Goal: Task Accomplishment & Management: Use online tool/utility

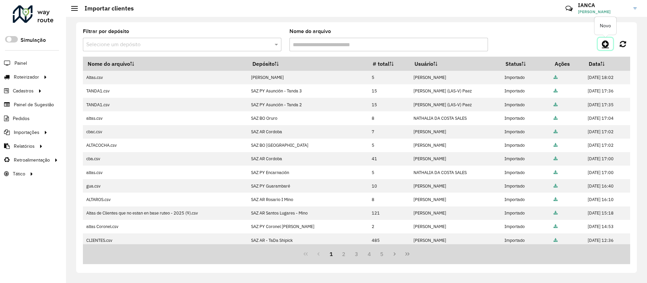
click at [606, 43] on icon at bounding box center [605, 44] width 7 height 8
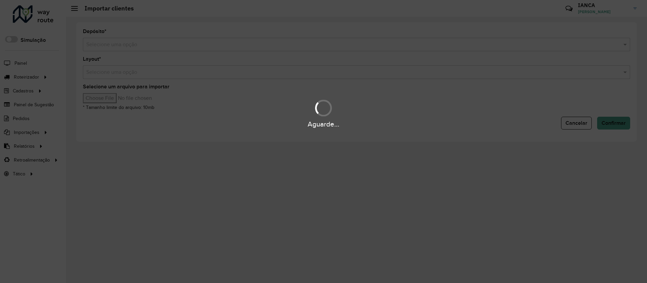
click at [161, 52] on form "Depósito * Selecione uma opção Layout * Selecione uma opção Selecione um arquiv…" at bounding box center [357, 79] width 548 height 100
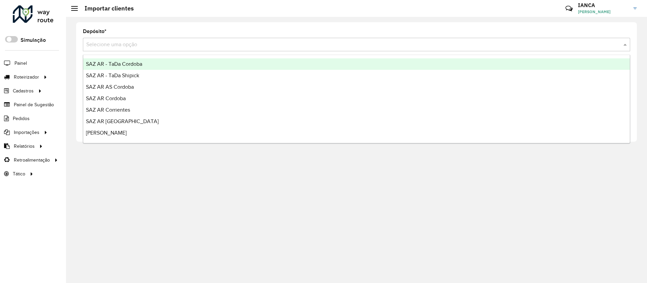
click at [155, 48] on div "Selecione uma opção" at bounding box center [357, 44] width 548 height 13
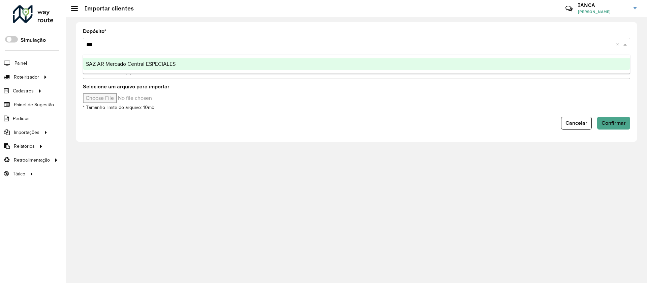
type input "****"
click at [159, 63] on span "SAZ AR Mercado Central ESPECIALES" at bounding box center [131, 64] width 90 height 6
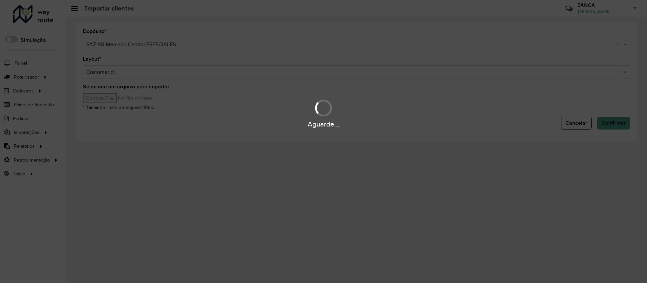
click at [124, 100] on hb-app "Aguarde... Pop-up bloqueado! Seu navegador bloqueou automáticamente a abertura …" at bounding box center [323, 141] width 647 height 283
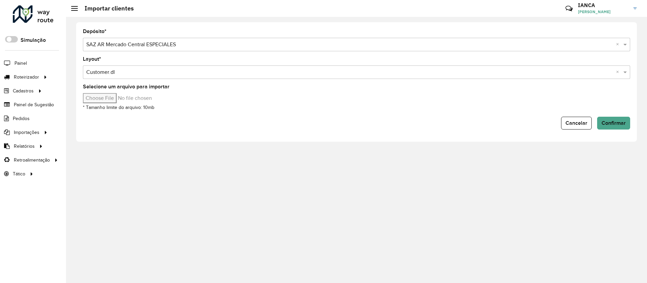
click at [123, 98] on input "Selecione um arquivo para importar" at bounding box center [140, 98] width 115 height 10
type input "**********"
click at [612, 123] on span "Confirmar" at bounding box center [614, 123] width 24 height 6
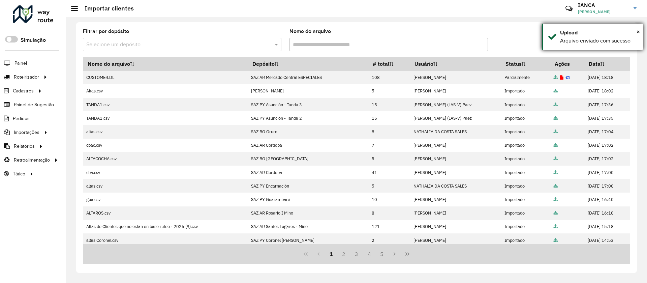
click at [641, 30] on div "× Upload Arquivo enviado com sucesso" at bounding box center [592, 37] width 101 height 26
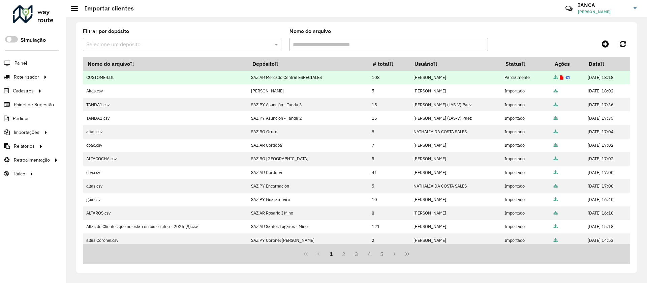
click at [560, 78] on icon at bounding box center [562, 78] width 4 height 4
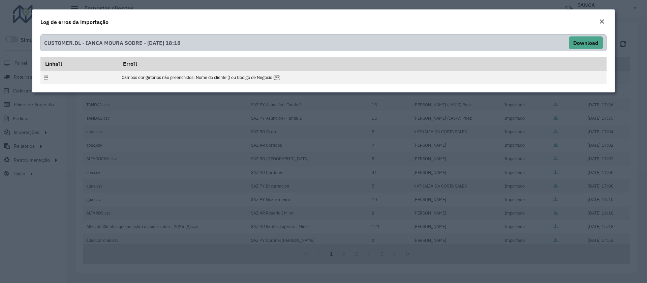
click at [600, 18] on div "Close" at bounding box center [601, 22] width 5 height 8
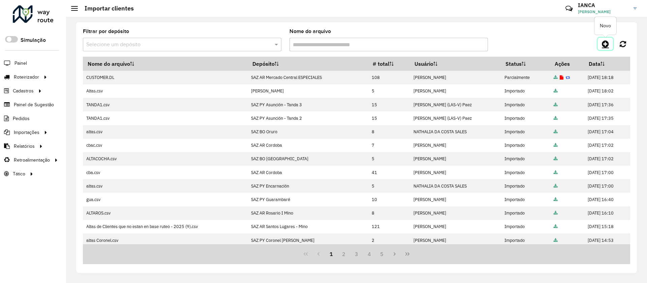
click at [605, 45] on icon at bounding box center [605, 44] width 7 height 8
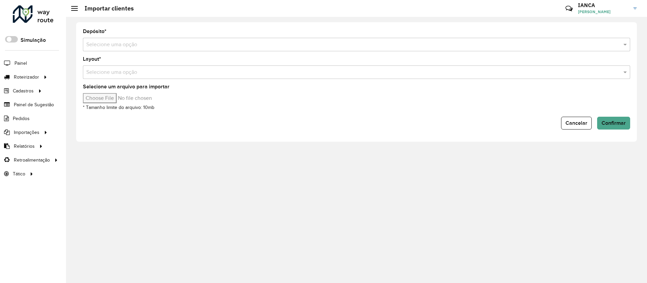
click at [110, 44] on input "text" at bounding box center [349, 45] width 527 height 8
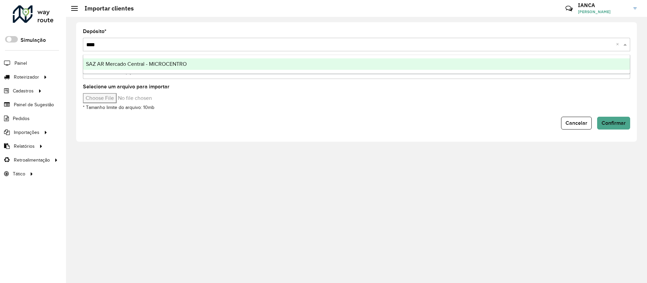
type input "*****"
click at [132, 60] on div "SAZ AR Mercado Central - MICROCENTRO" at bounding box center [356, 63] width 547 height 11
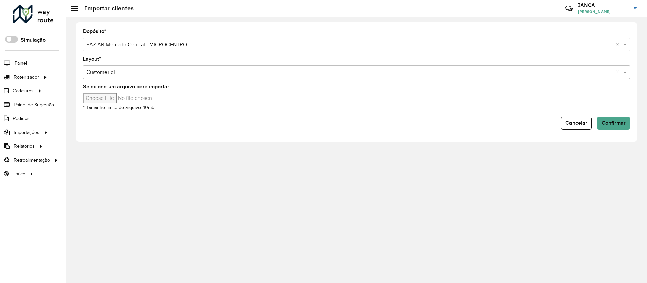
click at [123, 100] on input "Selecione um arquivo para importar" at bounding box center [140, 98] width 115 height 10
type input "**********"
click at [623, 122] on span "Confirmar" at bounding box center [614, 123] width 24 height 6
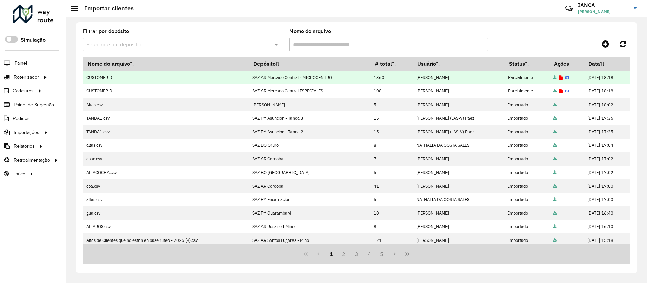
click at [559, 76] on icon at bounding box center [561, 78] width 4 height 4
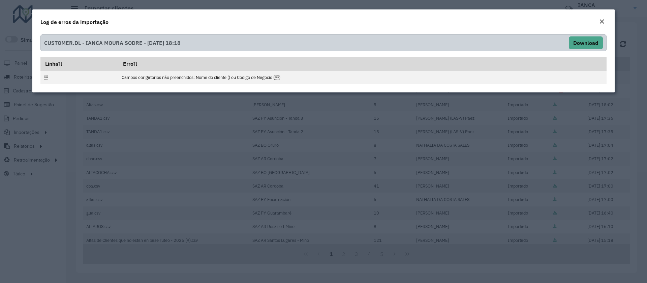
drag, startPoint x: 599, startPoint y: 20, endPoint x: 595, endPoint y: 21, distance: 4.2
click at [599, 20] on button "Close" at bounding box center [601, 22] width 9 height 9
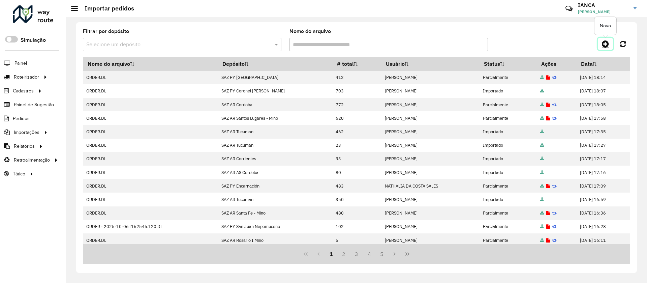
click at [608, 40] on icon at bounding box center [605, 44] width 7 height 8
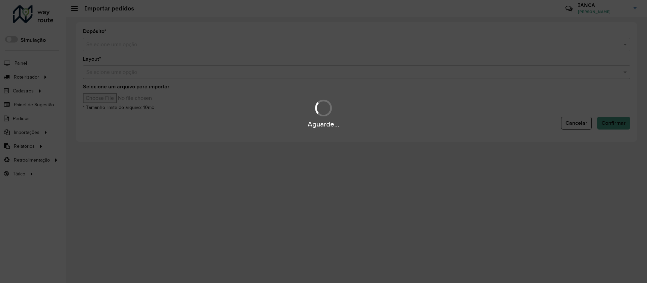
click at [138, 47] on div "Aguarde..." at bounding box center [323, 141] width 647 height 283
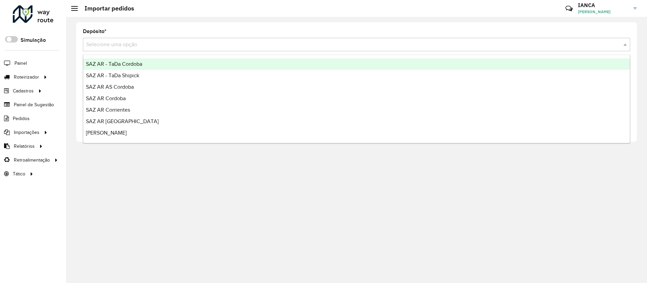
click at [134, 43] on input "text" at bounding box center [349, 45] width 527 height 8
type input "****"
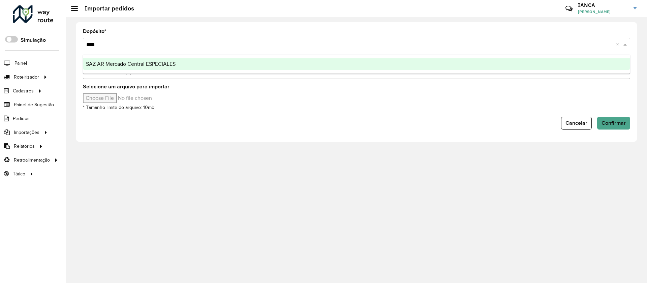
click at [146, 65] on span "SAZ AR Mercado Central ESPECIALES" at bounding box center [131, 64] width 90 height 6
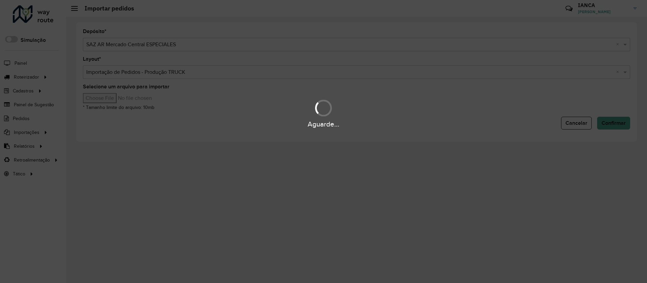
click at [119, 98] on div "Aguarde..." at bounding box center [323, 113] width 647 height 32
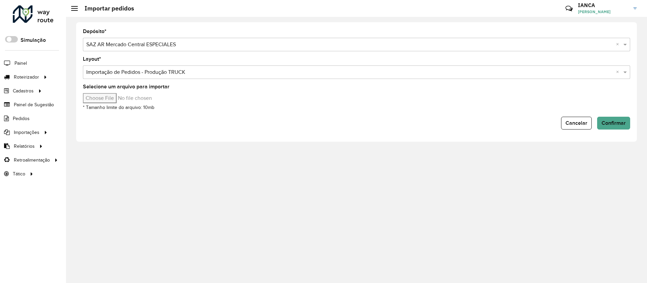
click at [119, 98] on input "Selecione um arquivo para importar" at bounding box center [140, 98] width 115 height 10
type input "**********"
click at [609, 121] on span "Confirmar" at bounding box center [614, 123] width 24 height 6
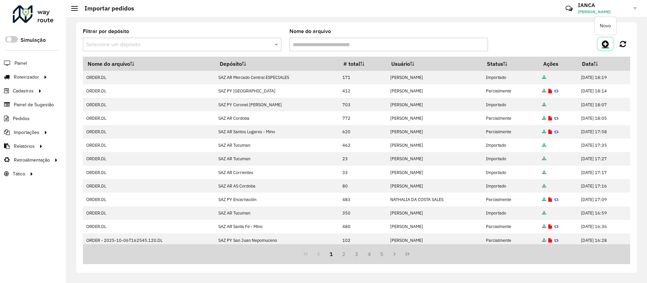
click at [607, 44] on icon at bounding box center [605, 44] width 7 height 8
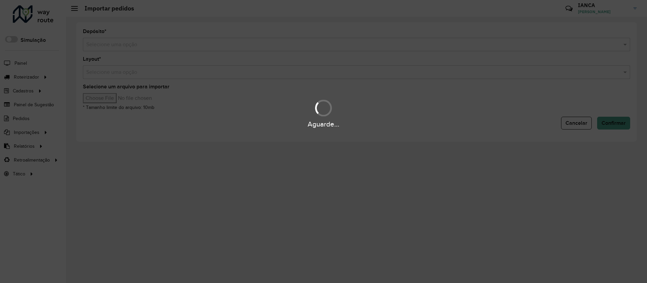
click at [110, 38] on div "Aguarde..." at bounding box center [323, 141] width 647 height 283
click at [109, 45] on input "text" at bounding box center [349, 45] width 527 height 8
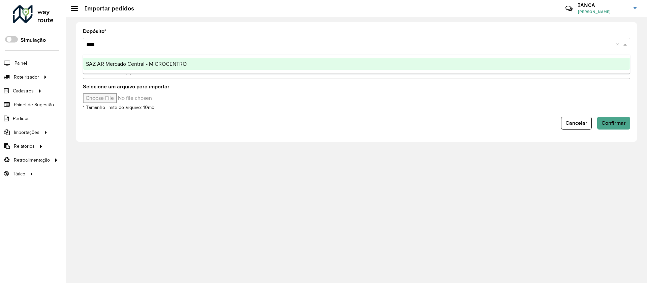
type input "*****"
click at [114, 68] on div "SAZ AR Mercado Central - MICROCENTRO" at bounding box center [356, 63] width 547 height 11
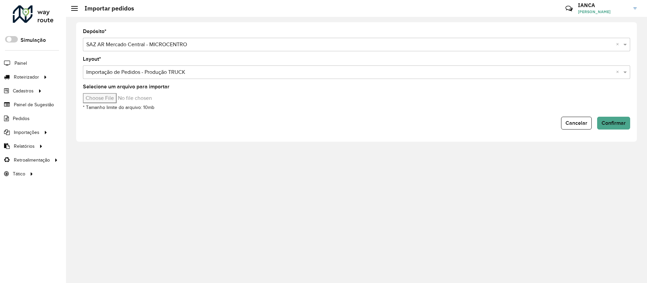
click at [111, 98] on input "Selecione um arquivo para importar" at bounding box center [140, 98] width 115 height 10
type input "**********"
click at [619, 124] on span "Confirmar" at bounding box center [614, 123] width 24 height 6
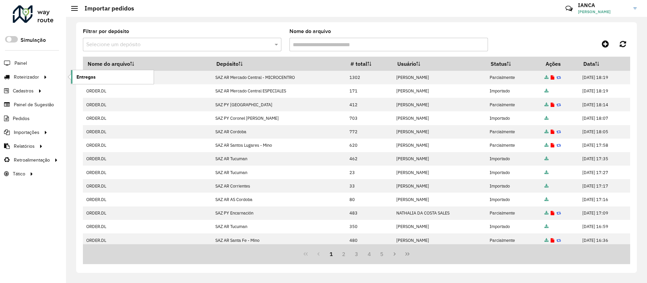
click at [90, 76] on span "Entregas" at bounding box center [86, 76] width 19 height 7
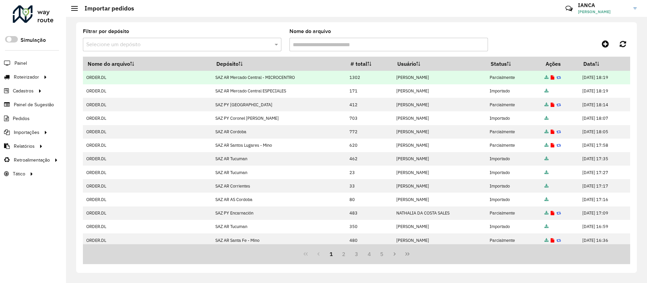
click at [551, 78] on icon at bounding box center [553, 78] width 4 height 4
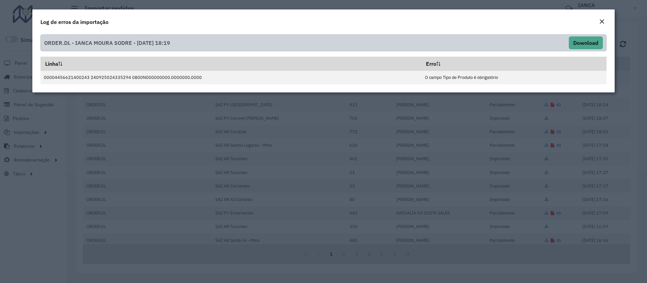
click at [602, 20] on em "Close" at bounding box center [601, 21] width 5 height 5
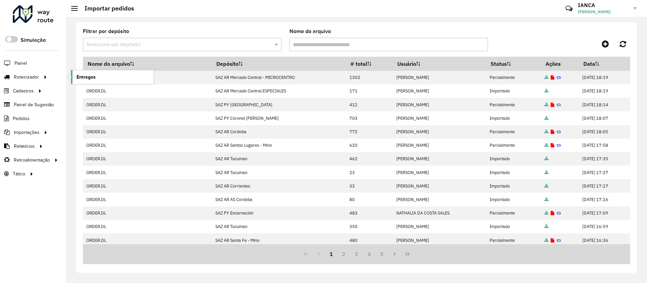
click at [91, 73] on link "Entregas" at bounding box center [112, 76] width 83 height 13
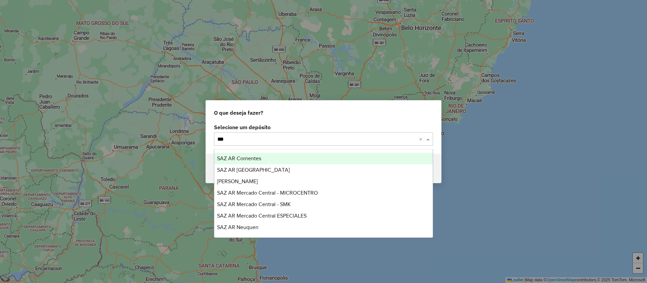
type input "****"
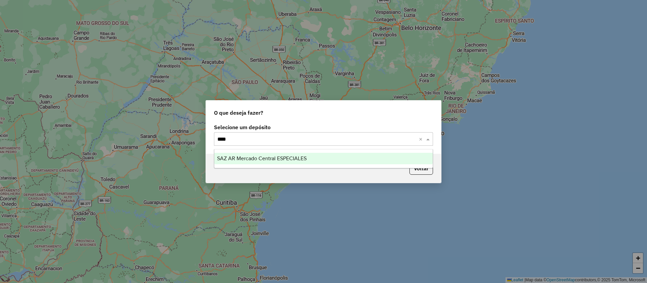
click at [281, 153] on div "SAZ AR Mercado Central ESPECIALES" at bounding box center [323, 158] width 218 height 11
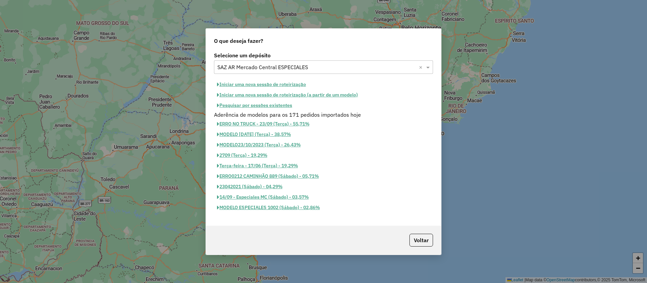
click at [280, 101] on button "Pesquisar por sessões existentes" at bounding box center [254, 105] width 81 height 10
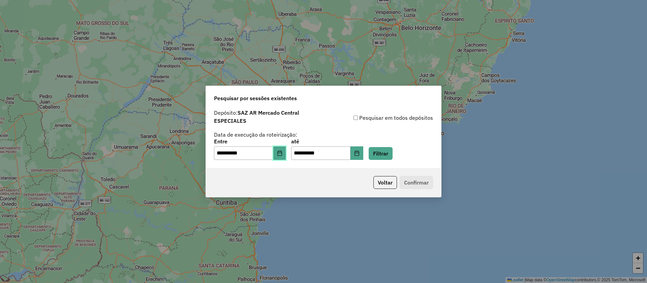
click at [282, 156] on button "Choose Date" at bounding box center [279, 152] width 13 height 13
click at [381, 185] on button "Voltar" at bounding box center [386, 182] width 24 height 13
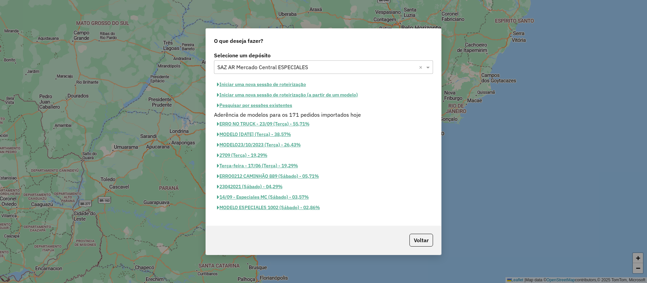
click at [287, 84] on button "Iniciar uma nova sessão de roteirização" at bounding box center [261, 84] width 95 height 10
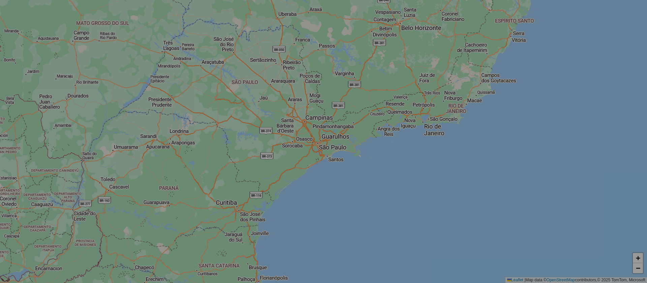
select select "*"
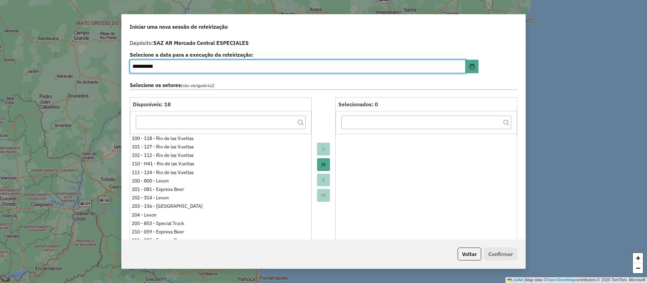
scroll to position [101, 0]
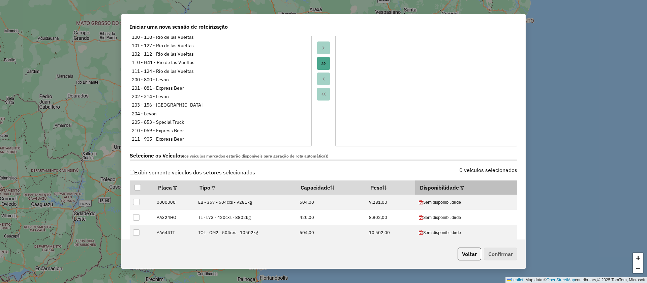
click at [461, 187] on em at bounding box center [463, 188] width 4 height 4
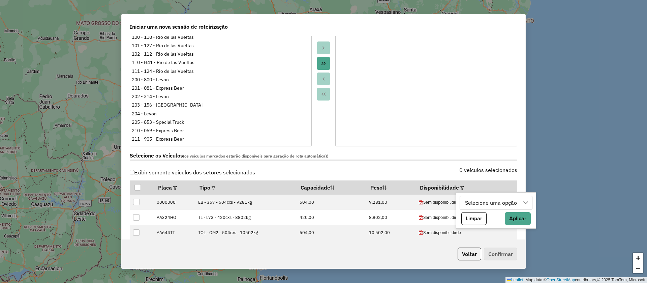
click at [479, 205] on div "Selecione uma opção" at bounding box center [491, 202] width 57 height 13
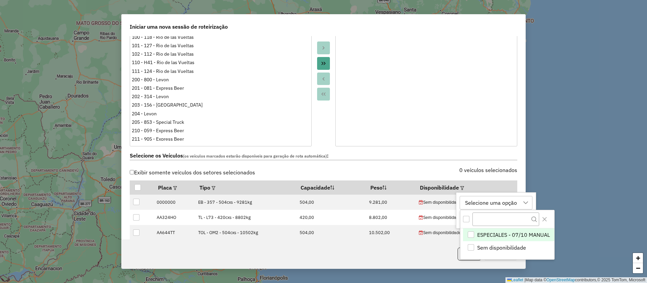
scroll to position [5, 31]
click at [464, 233] on li "ESPECIALES - 07/10 MANUAL" at bounding box center [508, 234] width 91 height 13
click at [471, 235] on icon "ESPECIALES - 07/10 MANUAL" at bounding box center [471, 234] width 5 height 5
click at [471, 235] on div "ESPECIALES - 07/10 MANUAL" at bounding box center [471, 234] width 6 height 6
click at [447, 169] on div "0 veículos selecionados" at bounding box center [423, 174] width 198 height 13
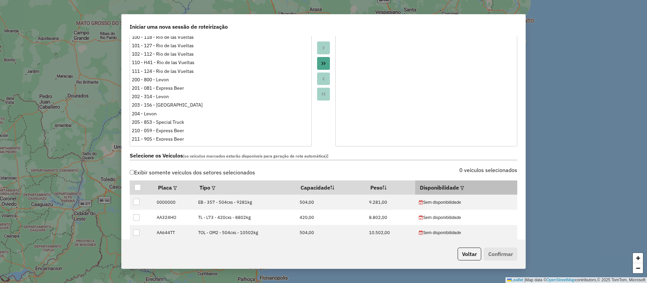
click at [461, 187] on em at bounding box center [463, 188] width 4 height 4
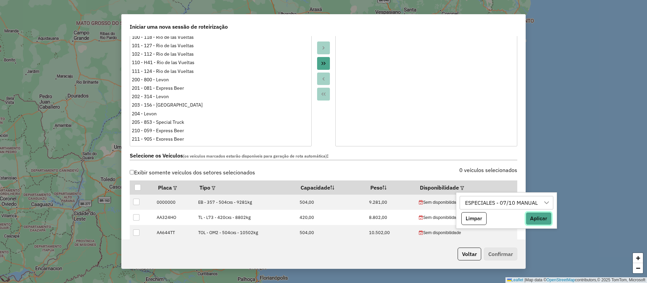
click at [538, 218] on button "Aplicar" at bounding box center [539, 218] width 26 height 13
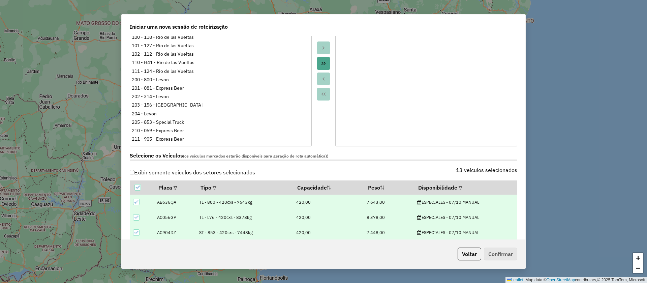
scroll to position [303, 0]
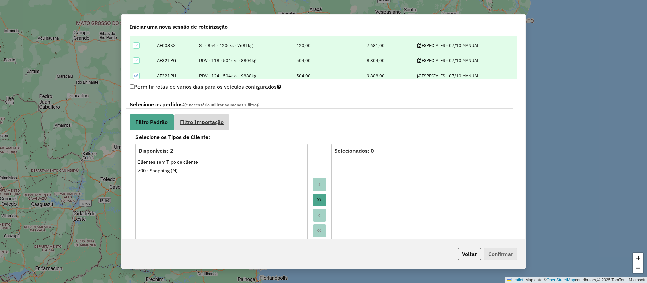
click at [216, 122] on span "Filtro Importação" at bounding box center [202, 121] width 44 height 5
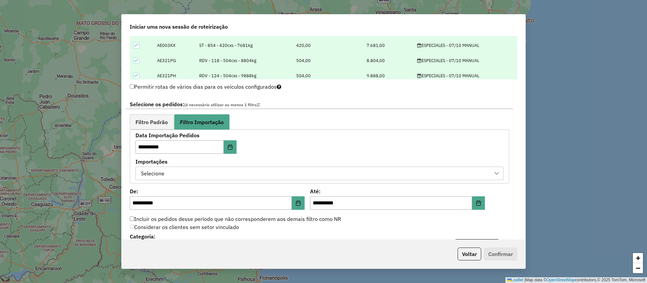
click at [208, 172] on div "Selecione" at bounding box center [315, 173] width 352 height 13
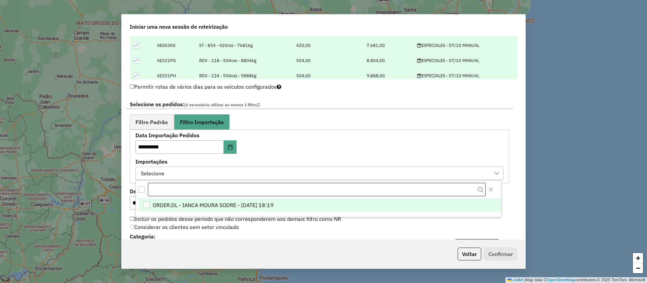
scroll to position [5, 31]
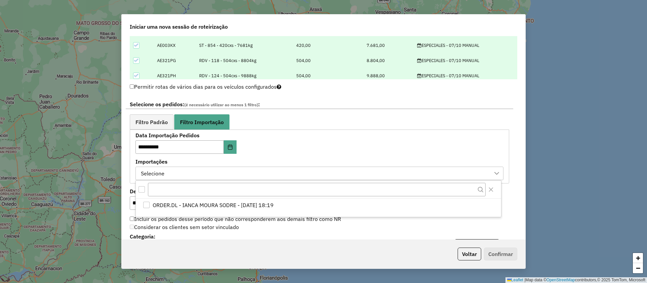
drag, startPoint x: 212, startPoint y: 204, endPoint x: 292, endPoint y: 213, distance: 79.8
click at [213, 204] on span "ORDER.DL - IANCA MOURA SODRE - 06/10/2025 18:19" at bounding box center [213, 205] width 121 height 8
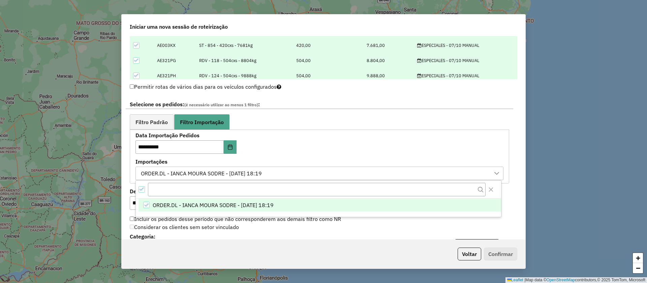
click at [492, 226] on div "Considerar os clientes sem setor vinculado" at bounding box center [320, 227] width 388 height 8
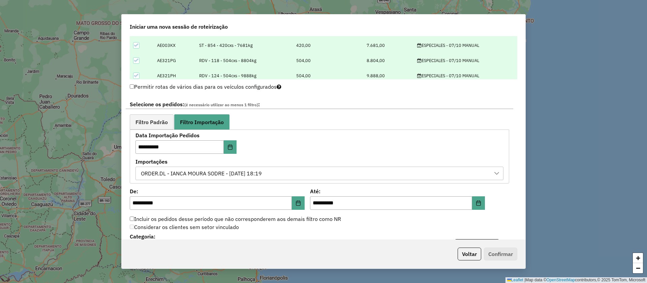
scroll to position [455, 0]
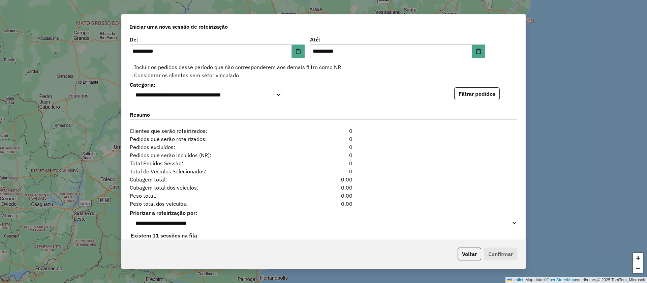
click at [473, 90] on button "Filtrar pedidos" at bounding box center [477, 93] width 46 height 13
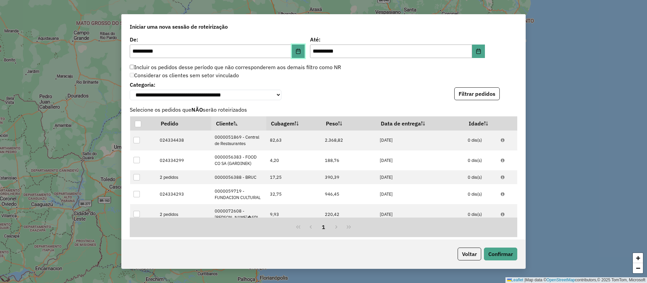
click at [295, 46] on button "Choose Date" at bounding box center [298, 51] width 13 height 13
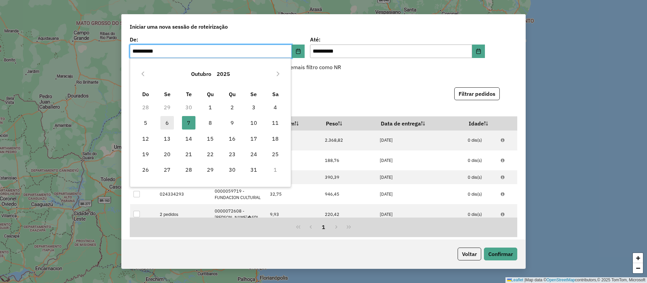
click at [167, 124] on span "6" at bounding box center [166, 122] width 13 height 13
type input "**********"
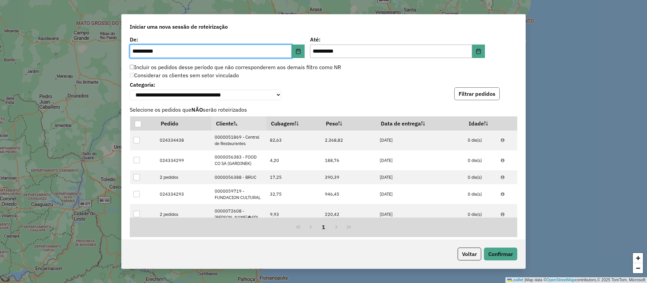
click at [487, 98] on button "Filtrar pedidos" at bounding box center [477, 93] width 46 height 13
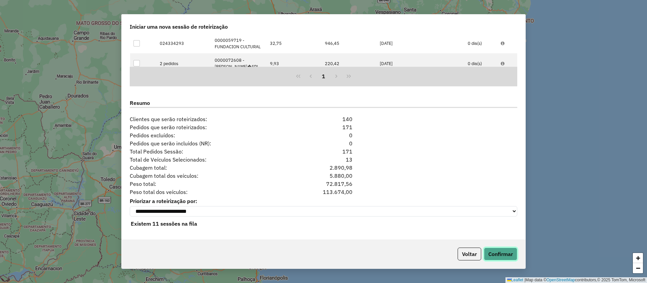
click at [506, 258] on button "Confirmar" at bounding box center [500, 253] width 33 height 13
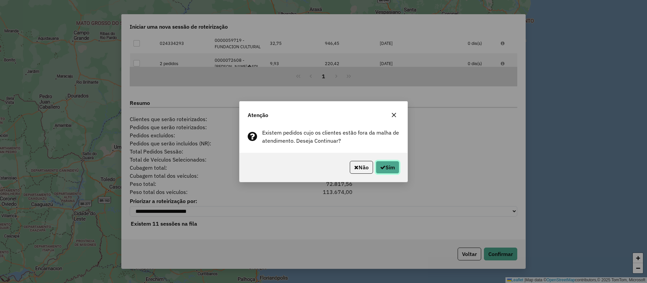
click at [395, 165] on button "Sim" at bounding box center [388, 167] width 24 height 13
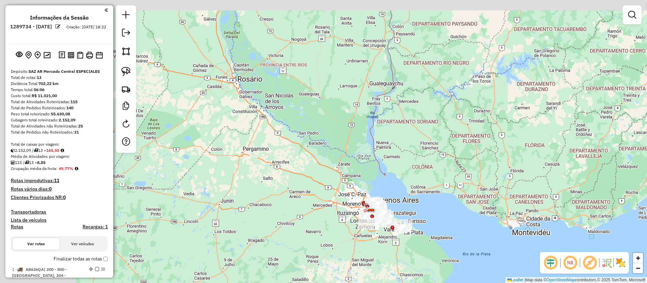
drag, startPoint x: 275, startPoint y: 129, endPoint x: 373, endPoint y: 201, distance: 121.7
click at [372, 203] on div "Janela de atendimento Grade de atendimento Capacidade Transportadoras Veículos …" at bounding box center [323, 141] width 647 height 283
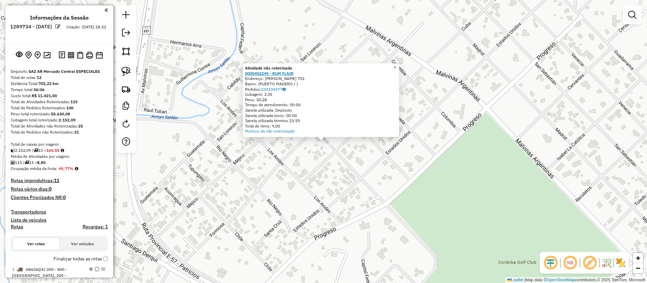
click at [266, 74] on strong "0000452249 - RUM FLAIR" at bounding box center [269, 73] width 49 height 5
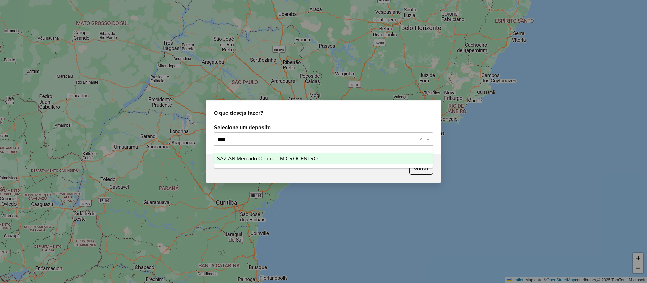
type input "*****"
click at [280, 153] on div "SAZ AR Mercado Central - MICROCENTRO" at bounding box center [323, 158] width 218 height 11
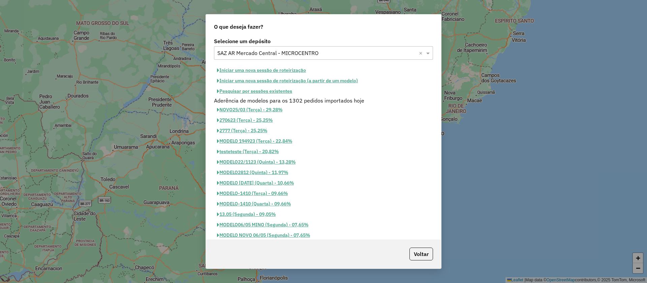
click at [287, 69] on button "Iniciar uma nova sessão de roteirização" at bounding box center [261, 70] width 95 height 10
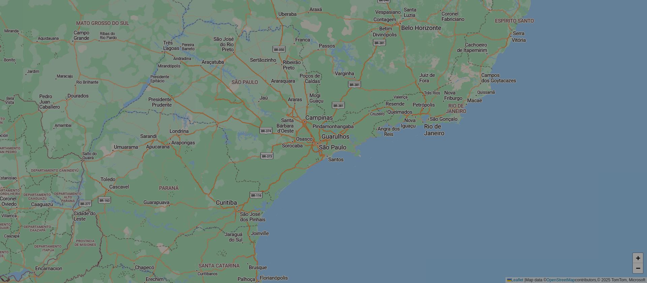
select select "*"
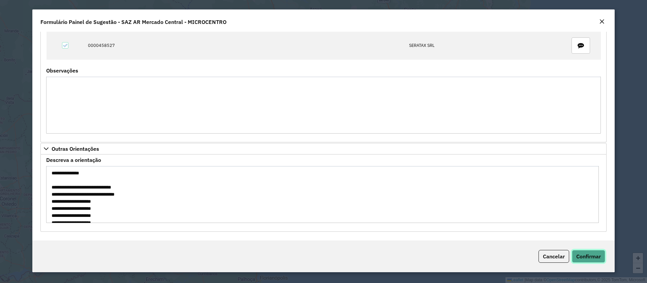
click at [600, 257] on span "Confirmar" at bounding box center [589, 256] width 25 height 7
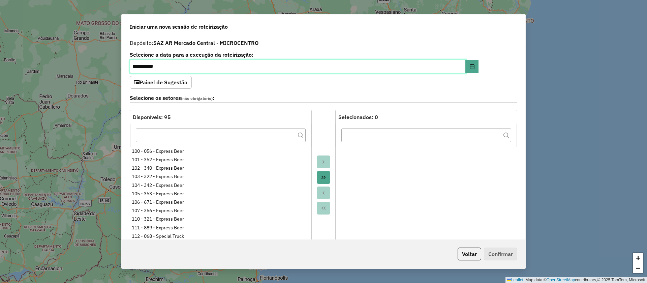
scroll to position [152, 0]
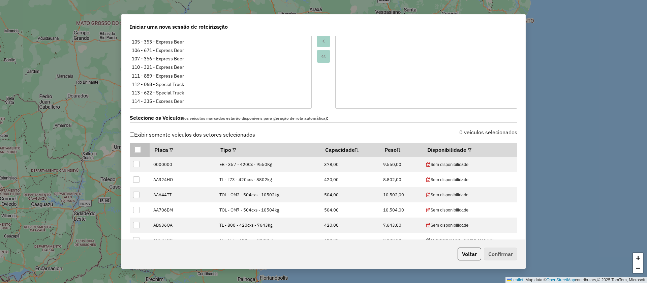
click at [139, 150] on div at bounding box center [138, 149] width 6 height 6
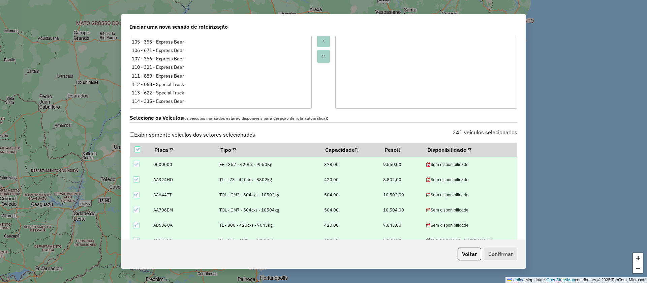
click at [302, 128] on div "Selecione os Veículos (os veículos marcados estarão disponíveis para geração de…" at bounding box center [324, 119] width 396 height 21
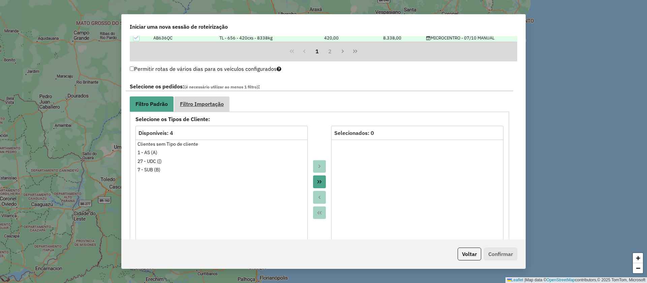
click at [212, 105] on span "Filtro Importação" at bounding box center [202, 103] width 44 height 5
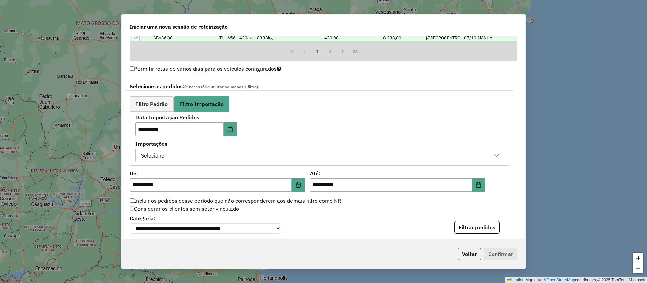
click at [199, 160] on div "Selecione" at bounding box center [315, 155] width 352 height 13
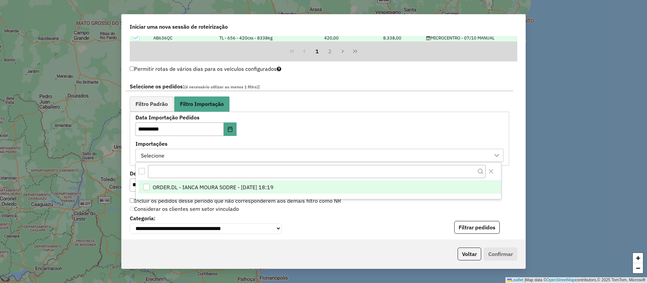
scroll to position [5, 31]
drag, startPoint x: 208, startPoint y: 186, endPoint x: 212, endPoint y: 188, distance: 4.1
click at [208, 187] on span "ORDER.DL - IANCA MOURA SODRE - 06/10/2025 18:19" at bounding box center [213, 187] width 121 height 8
click at [465, 225] on button "Filtrar pedidos" at bounding box center [477, 227] width 46 height 13
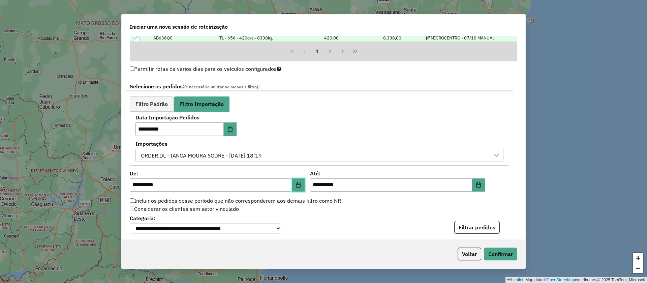
click at [297, 188] on button "Choose Date" at bounding box center [298, 184] width 13 height 13
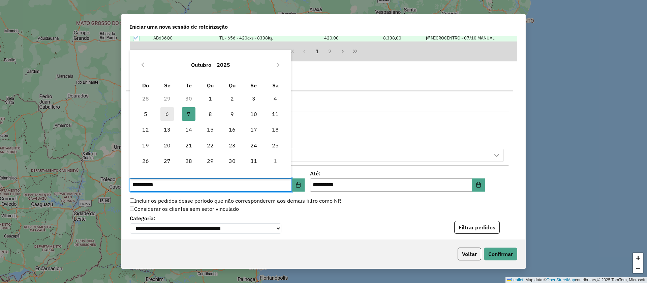
click at [167, 114] on span "6" at bounding box center [166, 113] width 13 height 13
type input "**********"
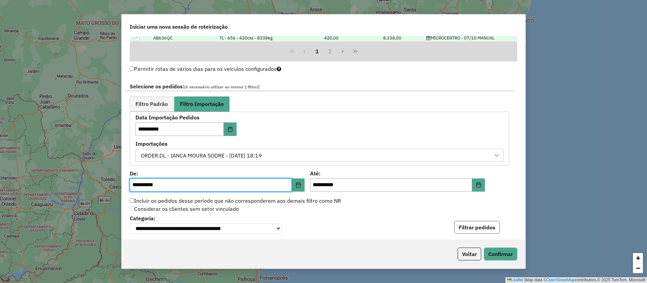
click at [479, 227] on button "Filtrar pedidos" at bounding box center [477, 227] width 46 height 13
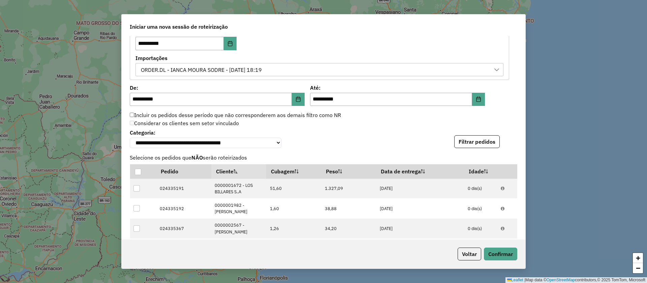
scroll to position [101, 0]
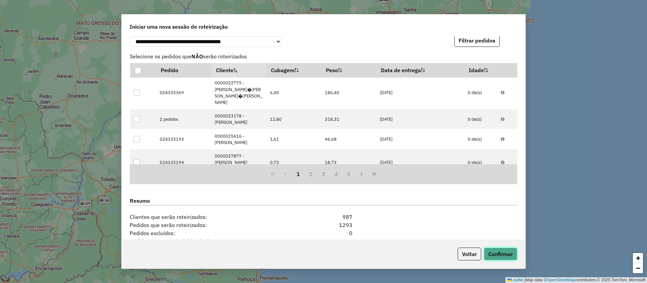
click at [508, 256] on button "Confirmar" at bounding box center [500, 253] width 33 height 13
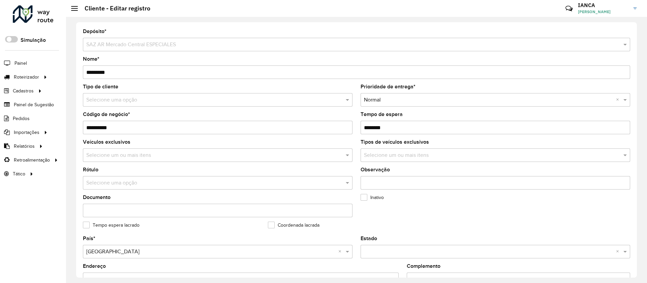
drag, startPoint x: 100, startPoint y: 127, endPoint x: 123, endPoint y: 128, distance: 23.3
click at [121, 127] on input "**********" at bounding box center [218, 127] width 270 height 13
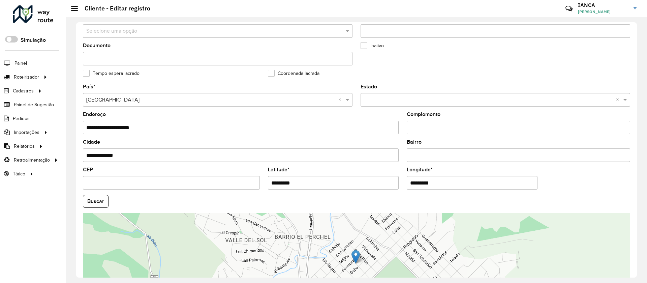
drag, startPoint x: 312, startPoint y: 184, endPoint x: 239, endPoint y: 176, distance: 72.6
click at [244, 174] on formly-group "**********" at bounding box center [357, 199] width 556 height 230
paste input "**********"
drag, startPoint x: 327, startPoint y: 183, endPoint x: 261, endPoint y: 180, distance: 65.8
click at [266, 180] on formly-field "**********" at bounding box center [333, 181] width 139 height 28
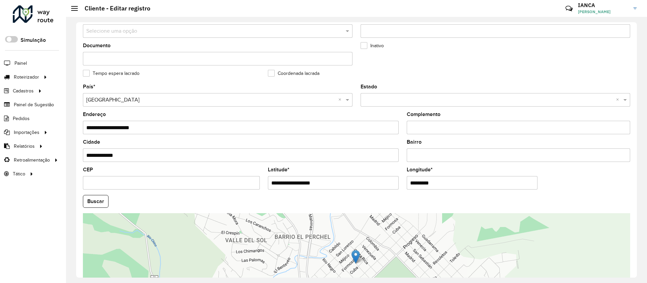
type input "**********"
click at [445, 177] on hb-app "Aguarde... Pop-up bloqueado! Seu navegador bloqueou automáticamente a abertura …" at bounding box center [323, 141] width 647 height 283
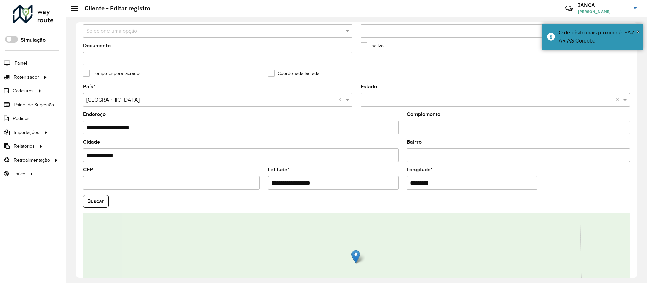
drag, startPoint x: 451, startPoint y: 181, endPoint x: 393, endPoint y: 175, distance: 59.0
click at [393, 175] on formly-group "**********" at bounding box center [357, 199] width 556 height 230
paste input "**********"
type input "**********"
click at [97, 202] on hb-app "Aguarde... Pop-up bloqueado! Seu navegador bloqueou automáticamente a abertura …" at bounding box center [323, 141] width 647 height 283
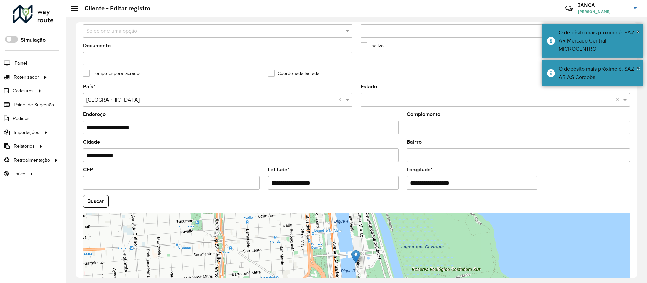
click at [99, 202] on button "Buscar" at bounding box center [96, 201] width 26 height 13
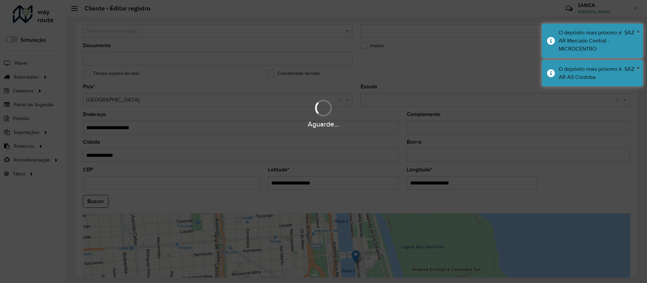
type input "**********"
type input "********"
